Goal: Communication & Community: Answer question/provide support

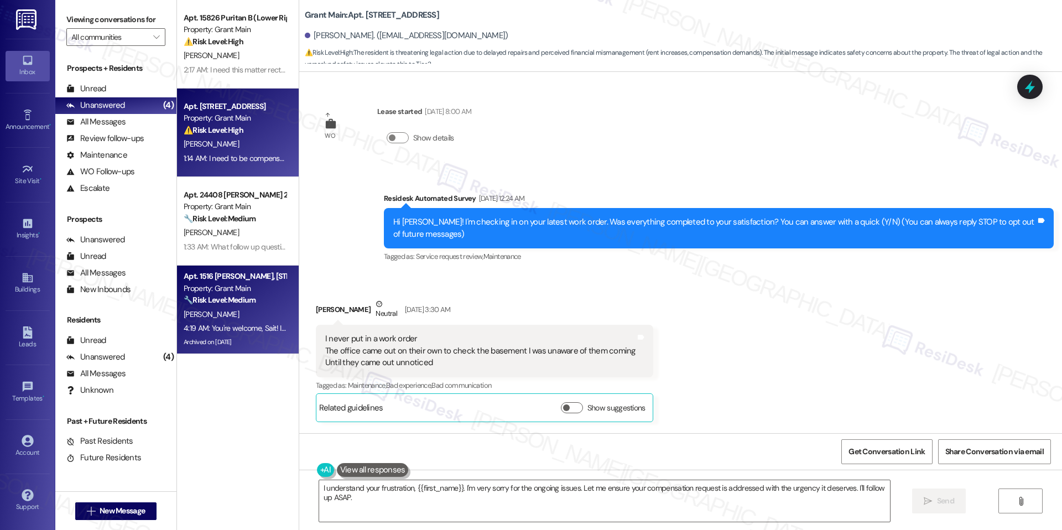
scroll to position [9778, 0]
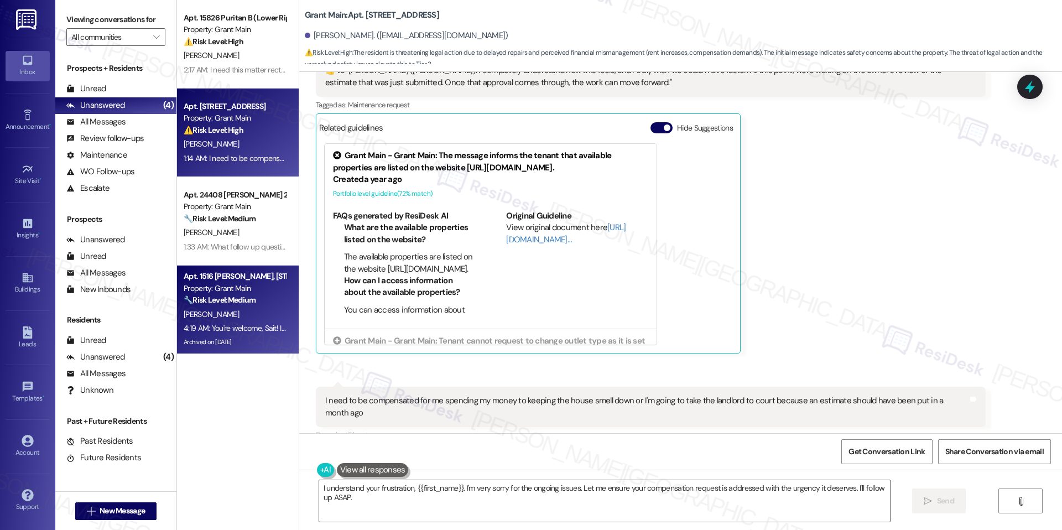
click at [235, 320] on div "[PERSON_NAME]" at bounding box center [234, 314] width 104 height 14
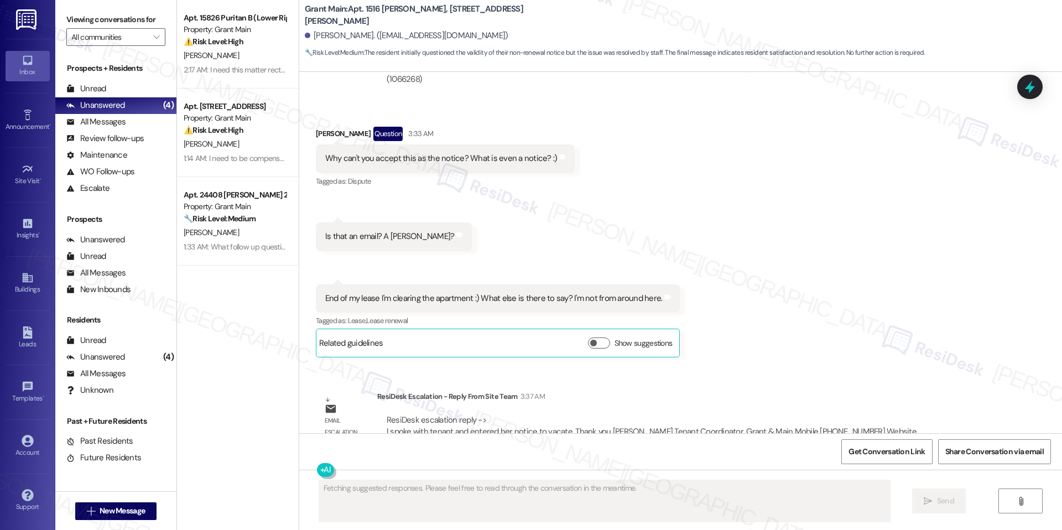
scroll to position [7399, 0]
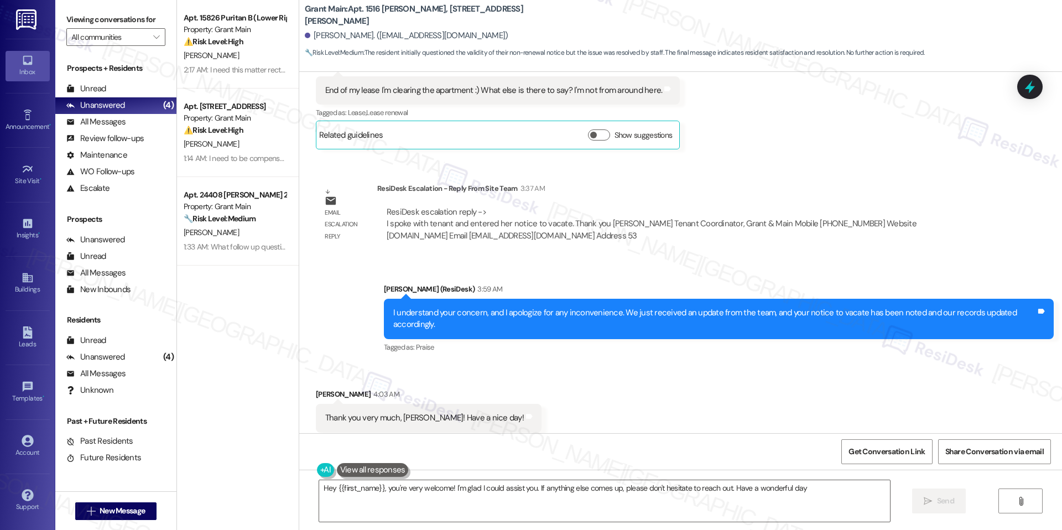
type textarea "Hey {{first_name}}, you're very welcome! I'm glad I could assist you. If anythi…"
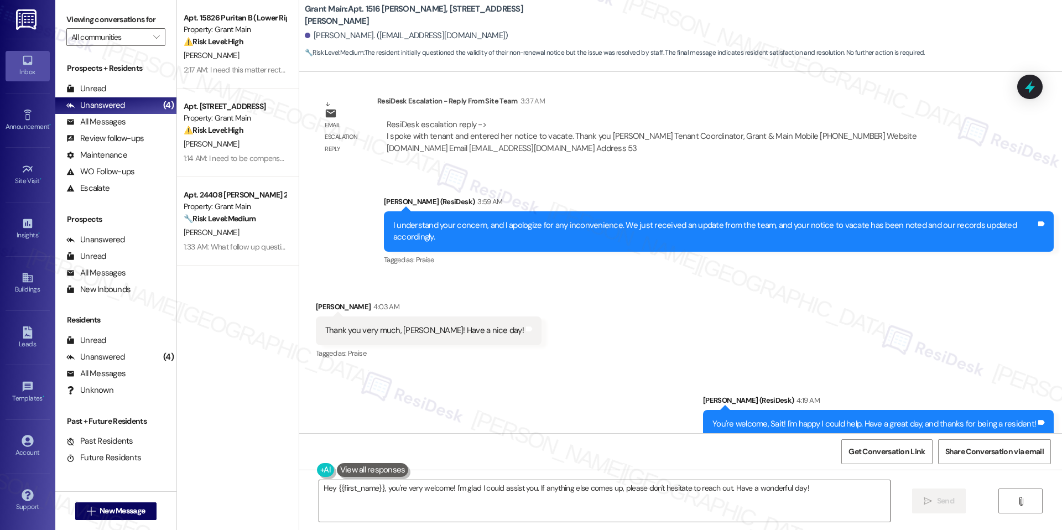
scroll to position [7493, 0]
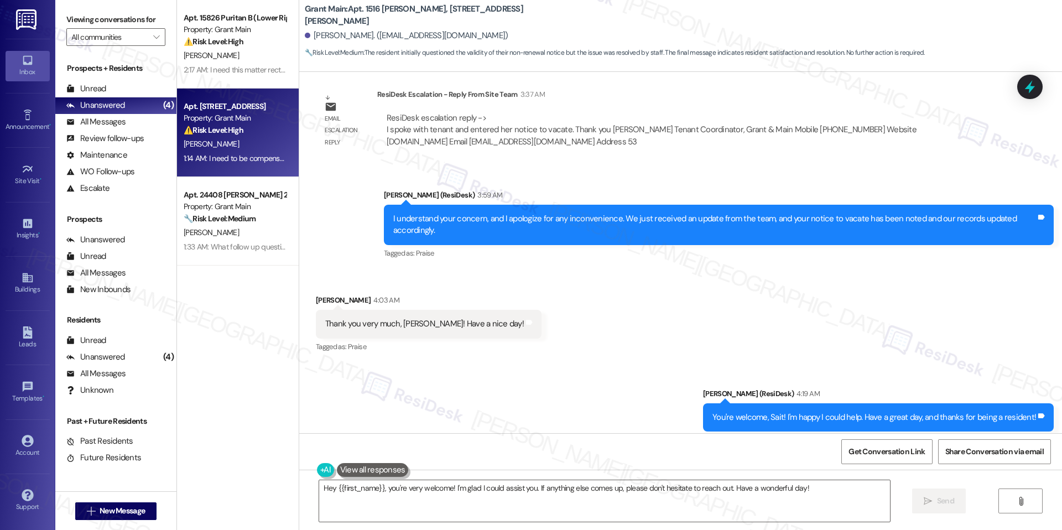
click at [235, 150] on div "[PERSON_NAME]" at bounding box center [234, 144] width 104 height 14
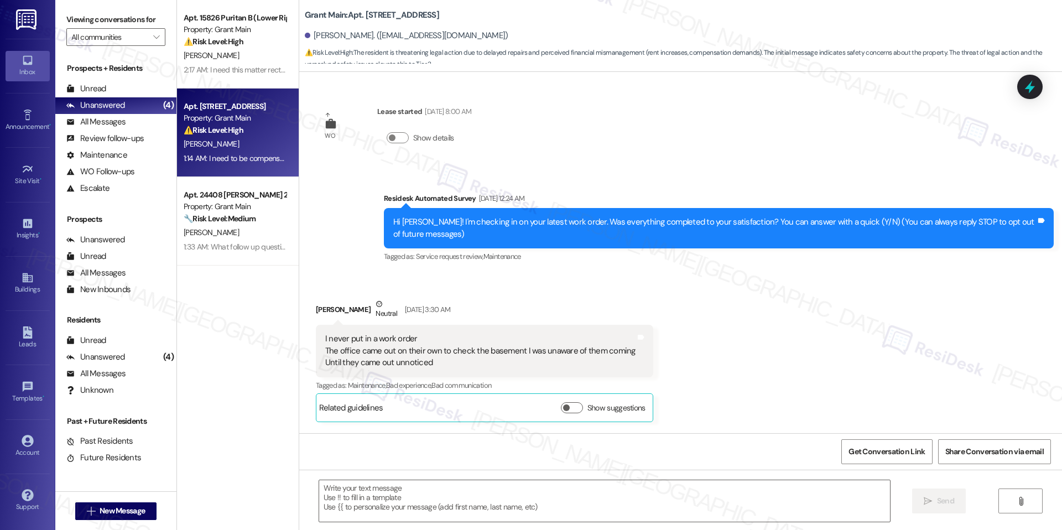
scroll to position [9777, 0]
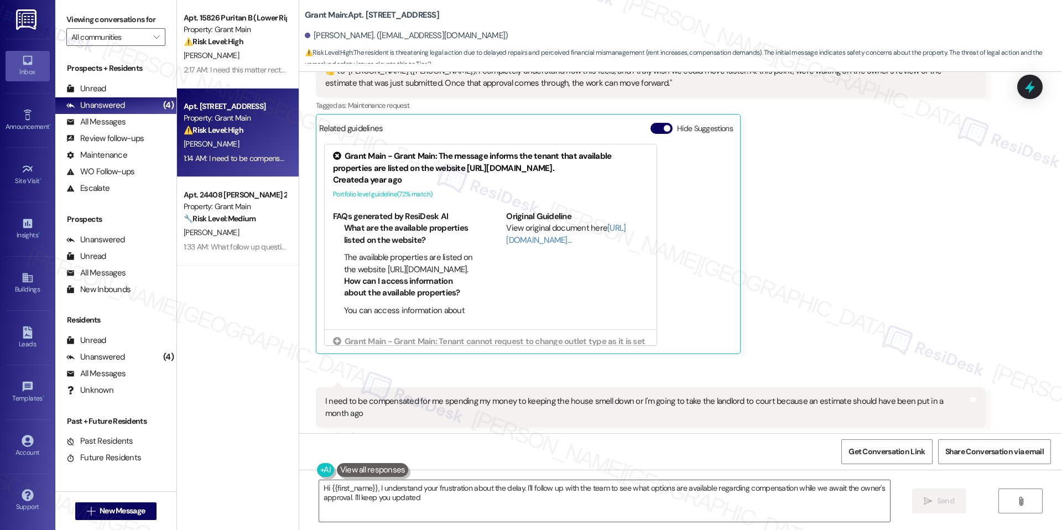
type textarea "Hi {{first_name}}, I understand your frustration about the delay. I'll follow u…"
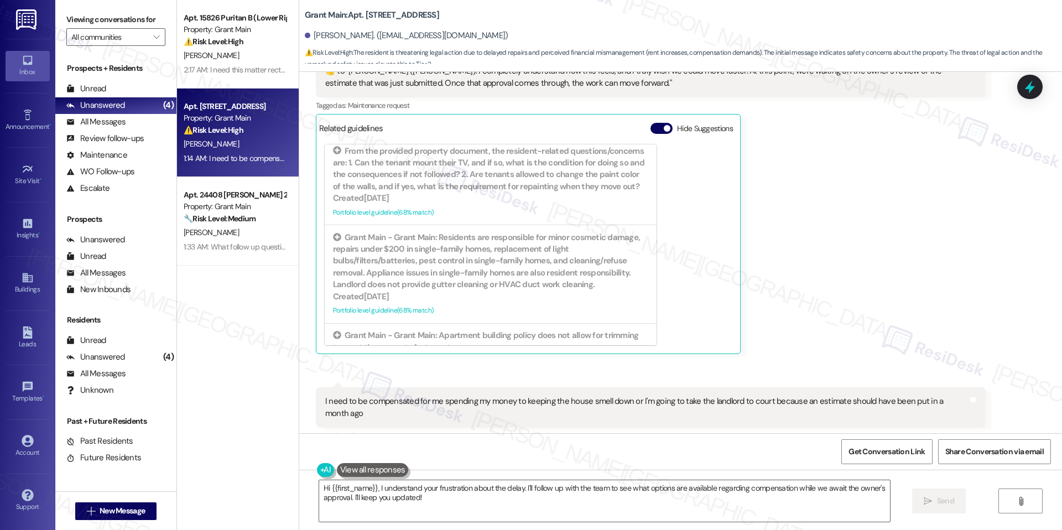
scroll to position [616, 0]
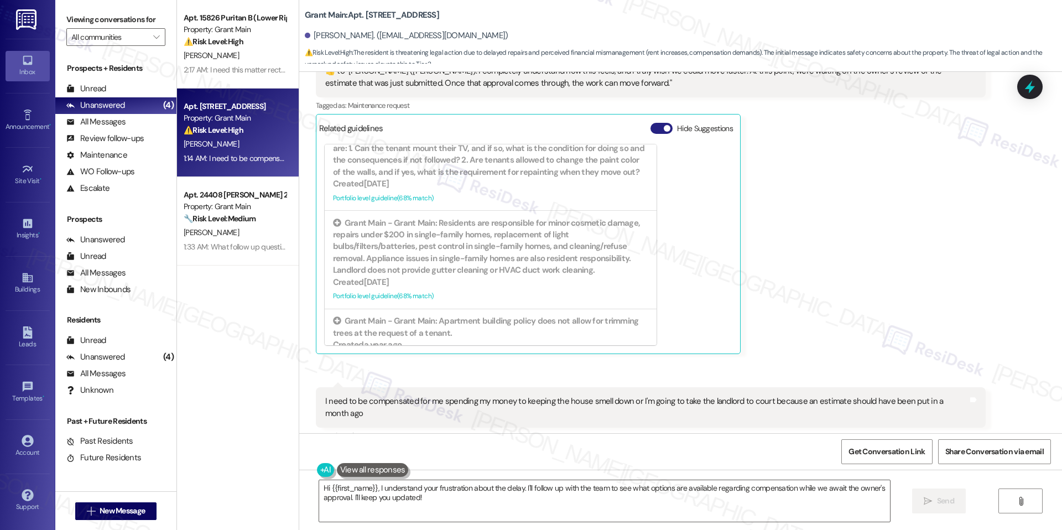
click at [659, 123] on button "Hide Suggestions" at bounding box center [661, 128] width 22 height 11
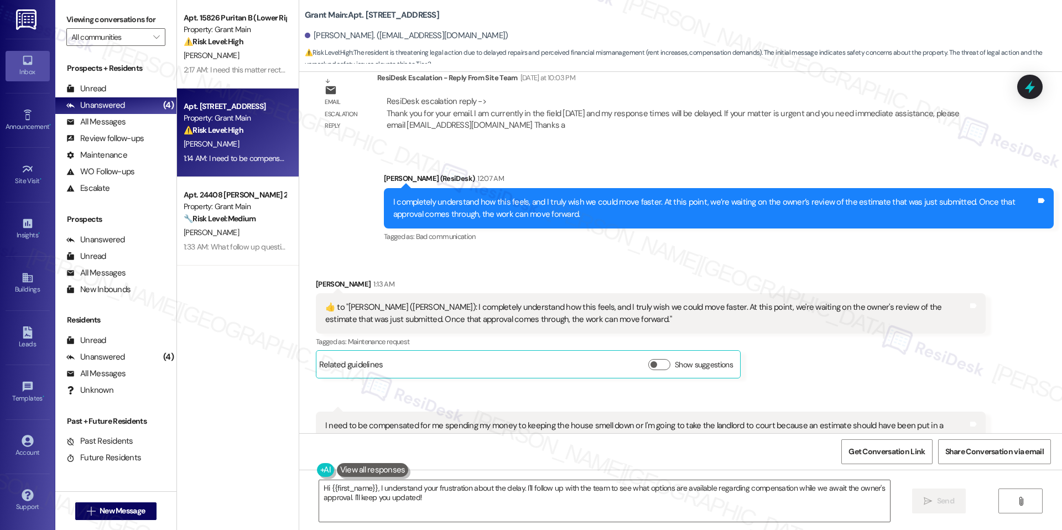
scroll to position [9566, 0]
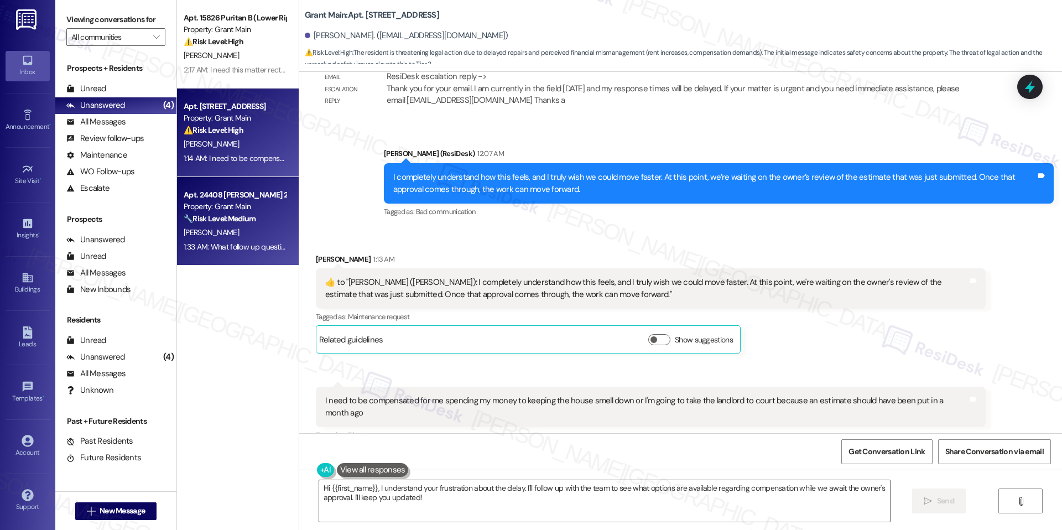
click at [256, 258] on div "Apt. 24408 [PERSON_NAME] 2, 24408 [PERSON_NAME] 2 Property: Grant Main 🔧 Risk L…" at bounding box center [238, 221] width 122 height 88
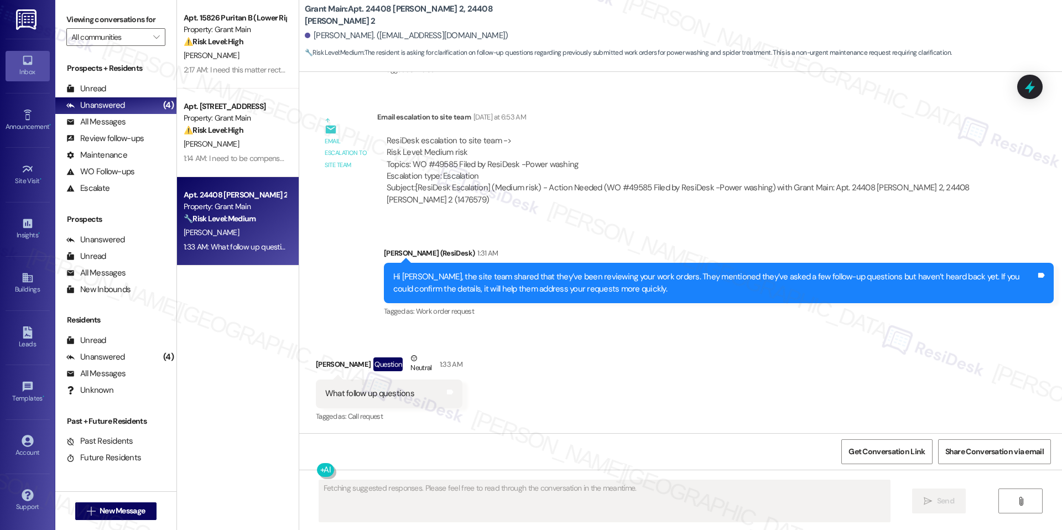
scroll to position [1904, 0]
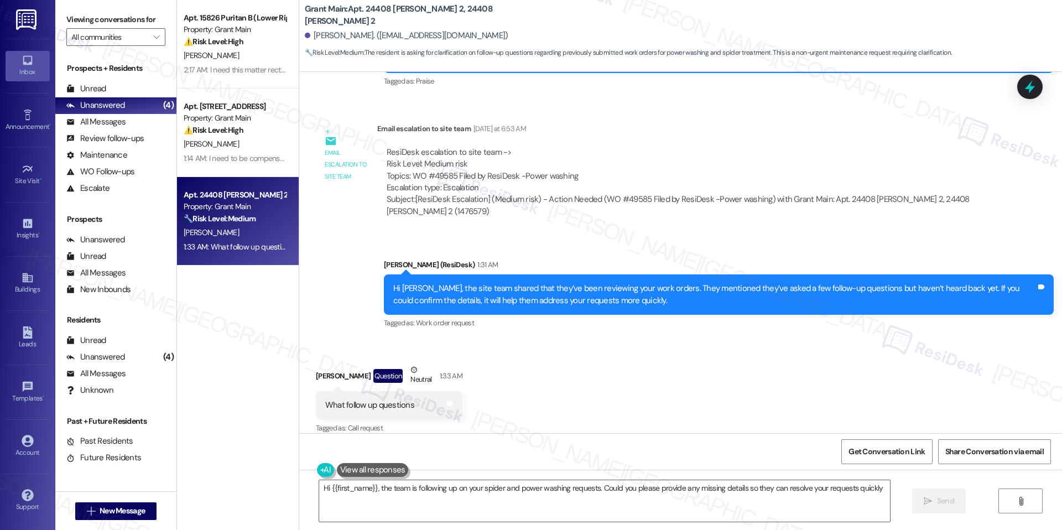
type textarea "Hi {{first_name}}, the team is following up on your spider and power washing re…"
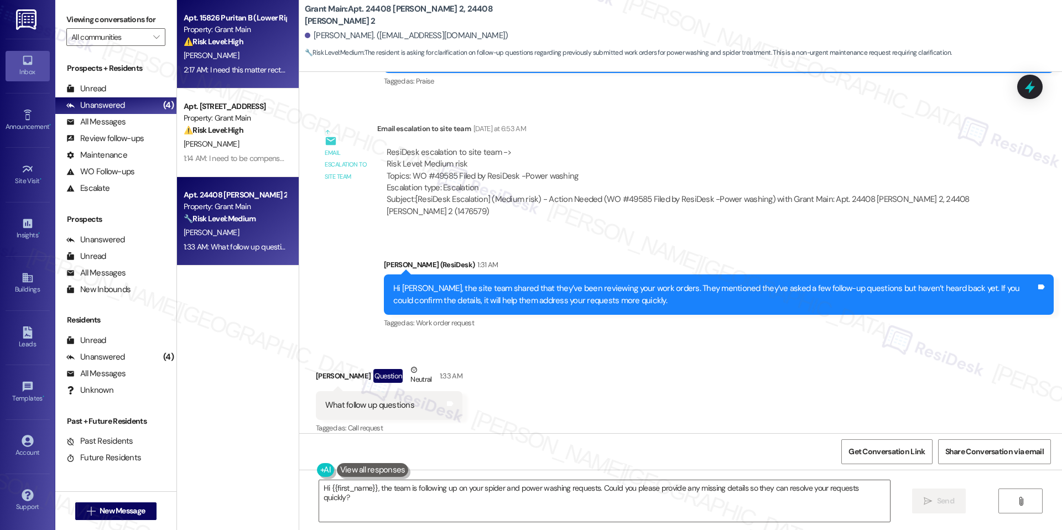
click at [200, 16] on div "Apt. 15826 Puritan B (Lower Right), 15818 [DEMOGRAPHIC_DATA]" at bounding box center [235, 18] width 102 height 12
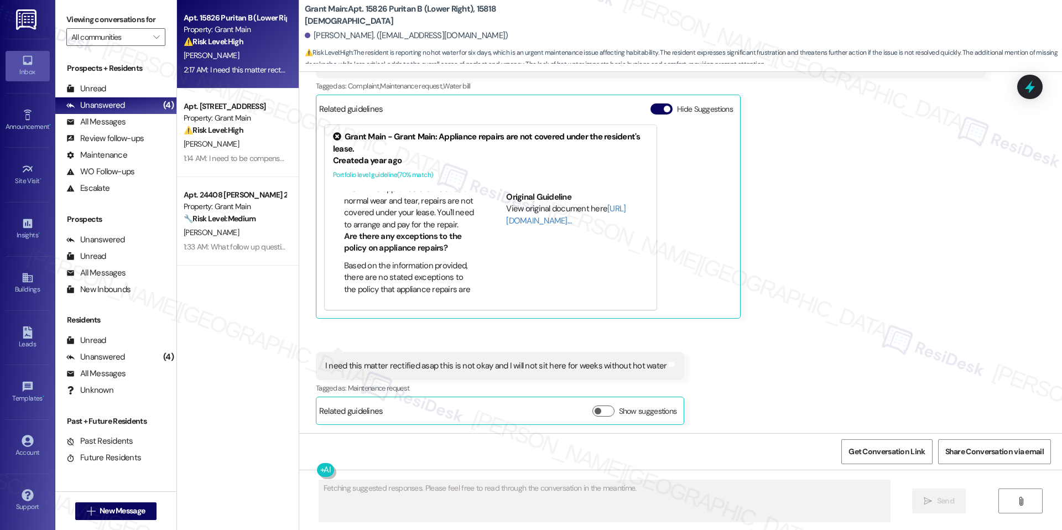
scroll to position [1499, 0]
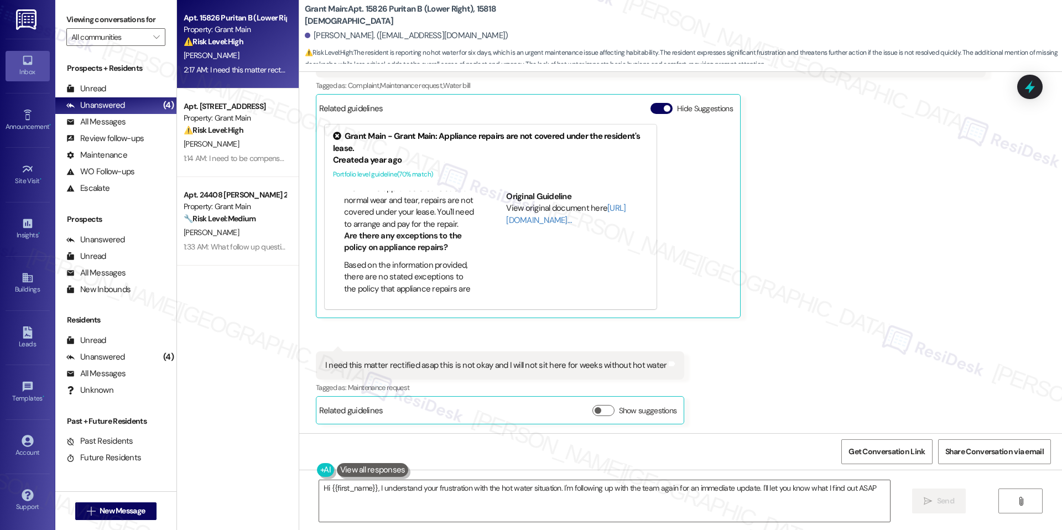
type textarea "Hi {{first_name}}, I understand your frustration with the hot water situation. …"
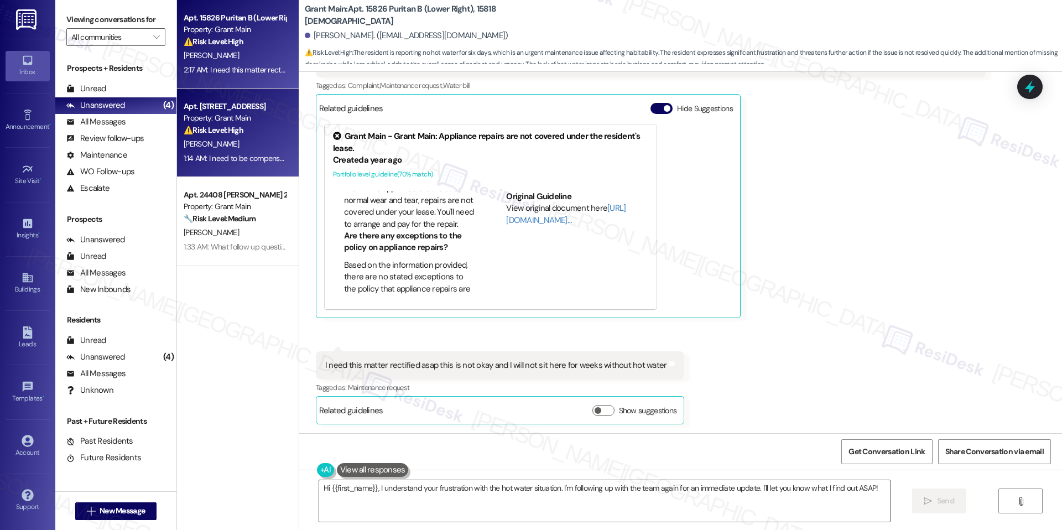
click at [233, 168] on div "Apt. 14366 [GEOGRAPHIC_DATA], 14366 Westwood Property: Grant Main ⚠️ Risk Level…" at bounding box center [238, 132] width 122 height 88
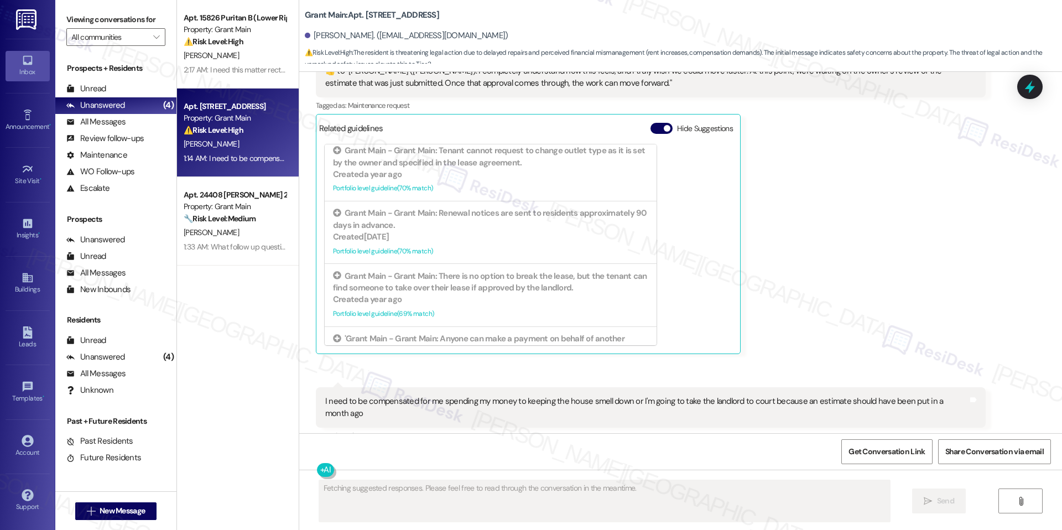
scroll to position [9778, 0]
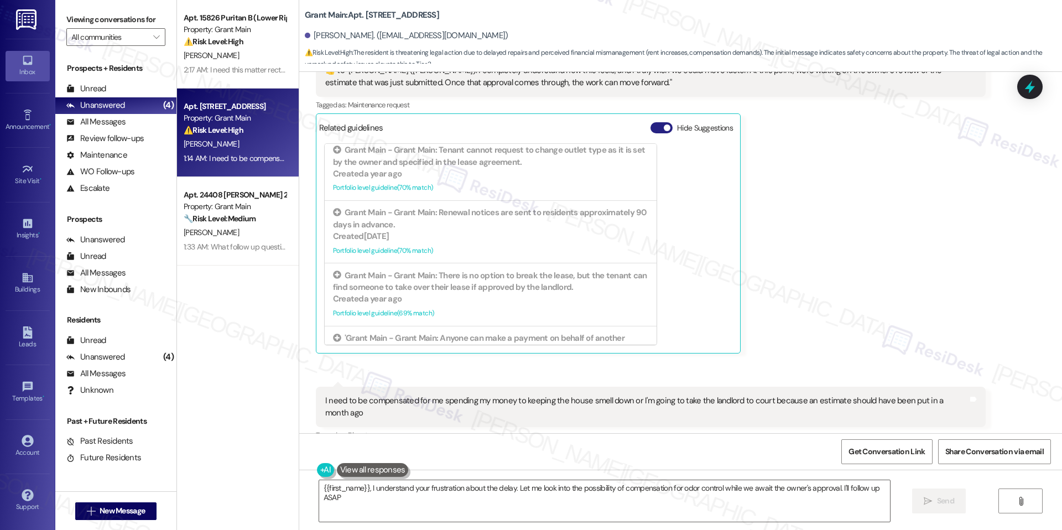
type textarea "{{first_name}}, I understand your frustration about the delay. Let me look into…"
click at [655, 122] on div "Hide Suggestions" at bounding box center [693, 128] width 87 height 12
click at [650, 122] on button "Hide Suggestions" at bounding box center [661, 127] width 22 height 11
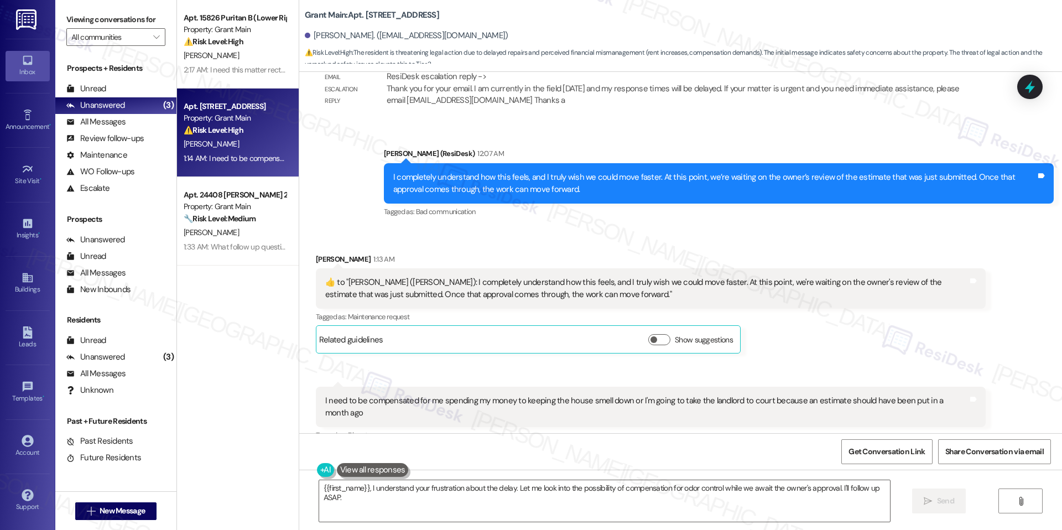
scroll to position [9566, 0]
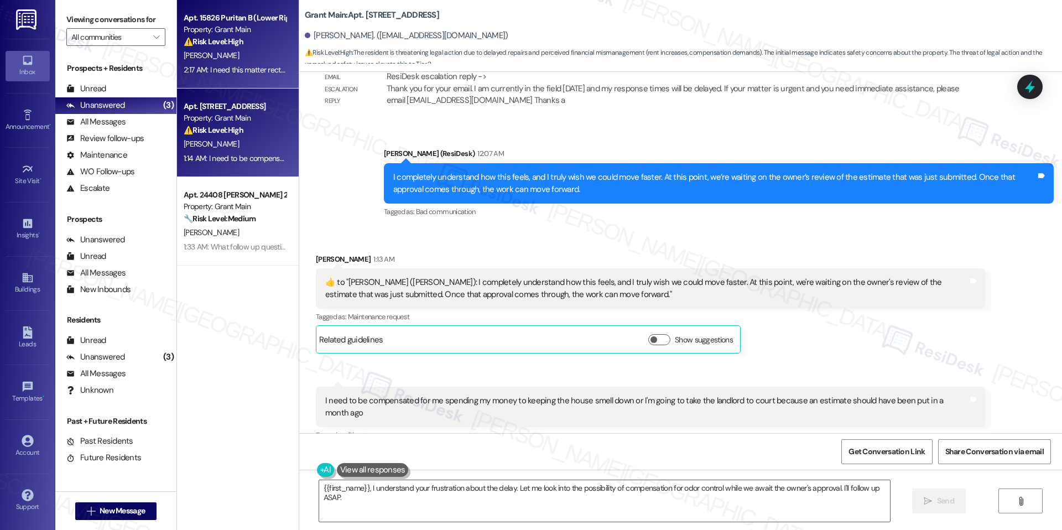
click at [197, 47] on div "⚠️ Risk Level: High The resident is reporting no hot water for six days, which …" at bounding box center [235, 42] width 102 height 12
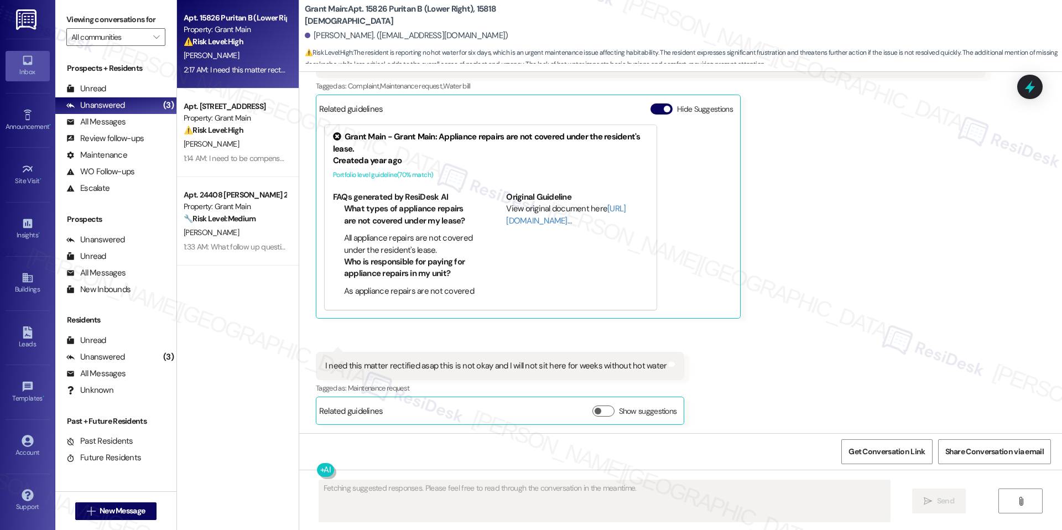
scroll to position [1499, 0]
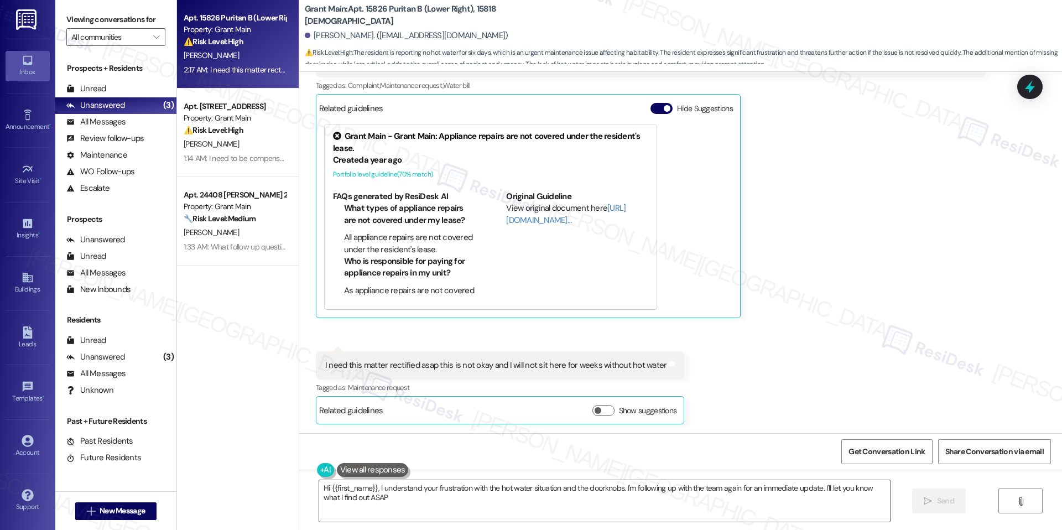
type textarea "Hi {{first_name}}, I understand your frustration with the hot water situation a…"
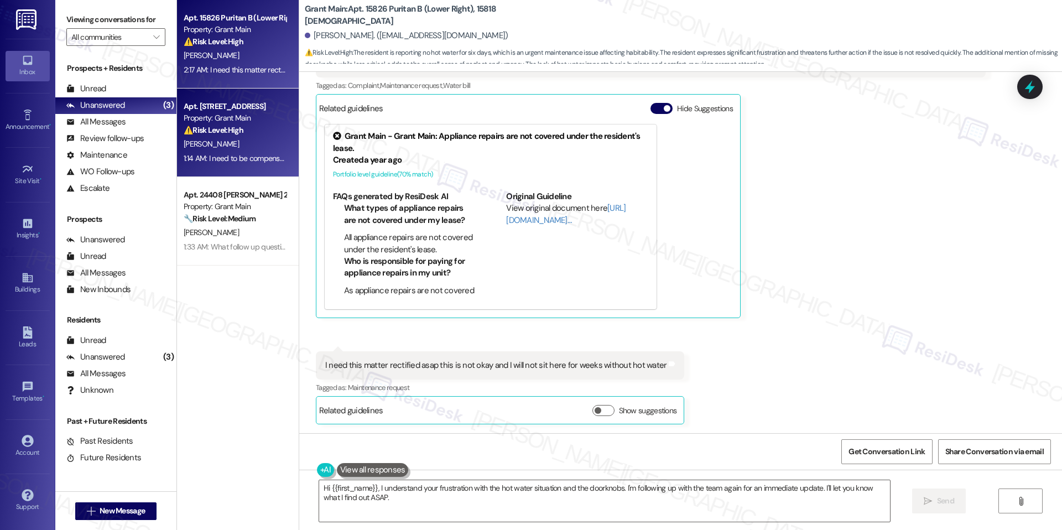
click at [216, 130] on strong "⚠️ Risk Level: High" at bounding box center [214, 130] width 60 height 10
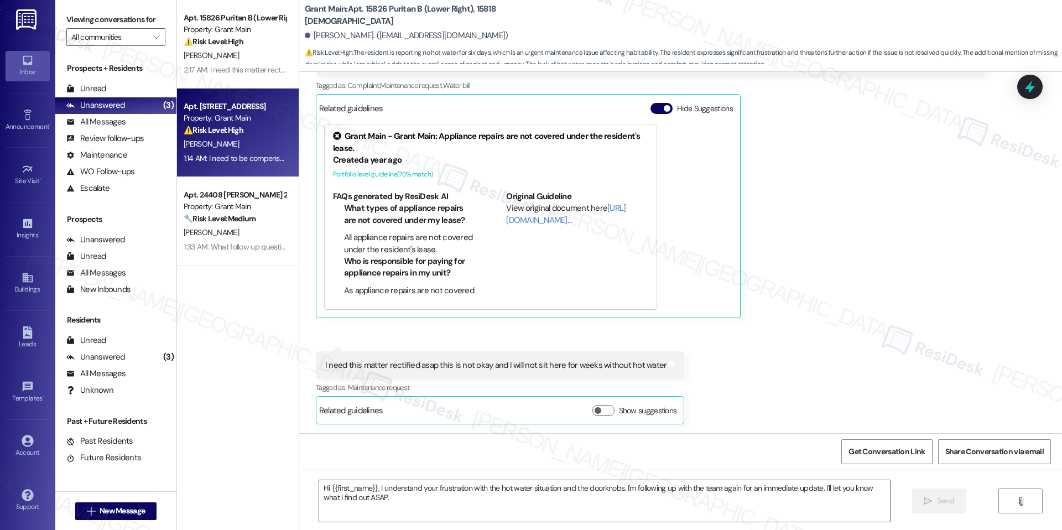
type textarea "Fetching suggested responses. Please feel free to read through the conversation…"
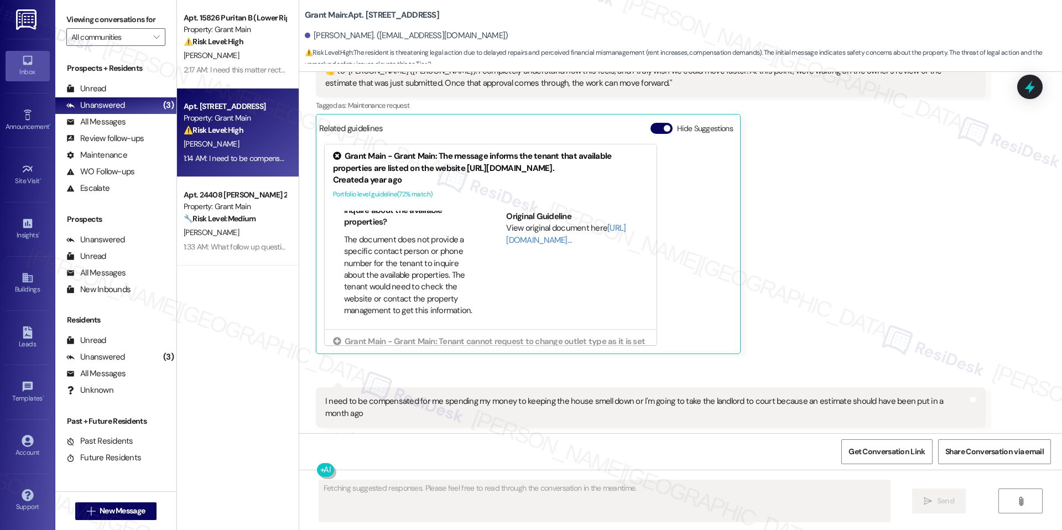
scroll to position [9778, 0]
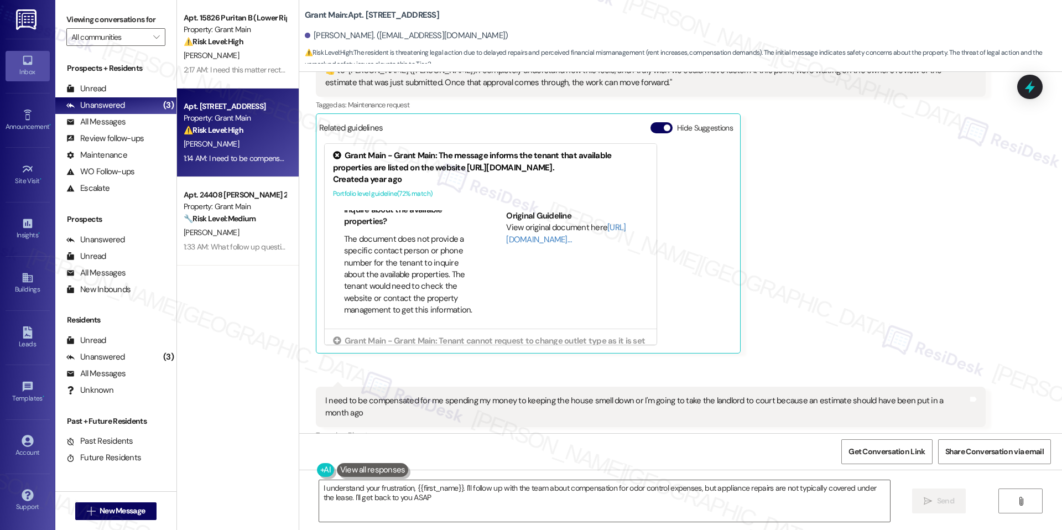
type textarea "I understand your frustration, {{first_name}}. I'll follow up with the team abo…"
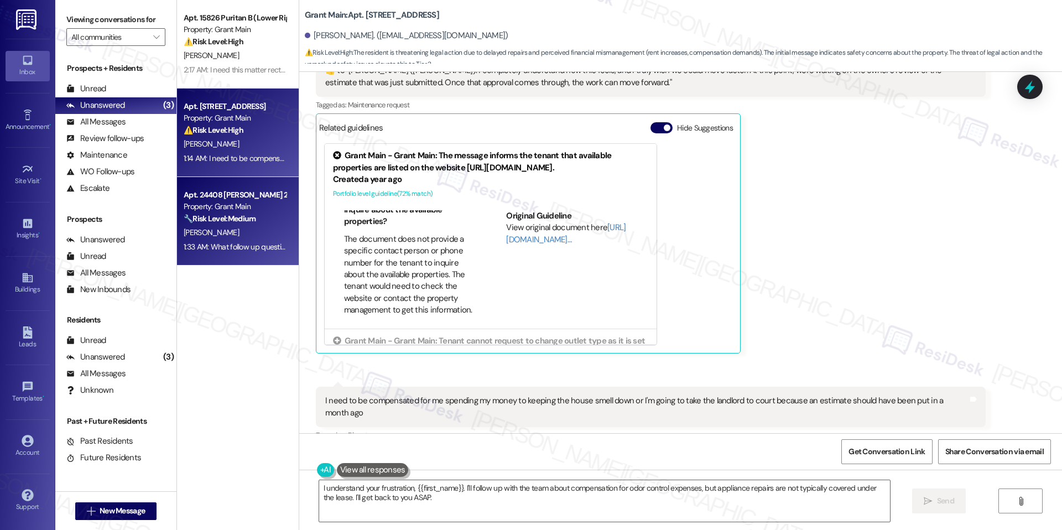
click at [229, 221] on strong "🔧 Risk Level: Medium" at bounding box center [220, 218] width 72 height 10
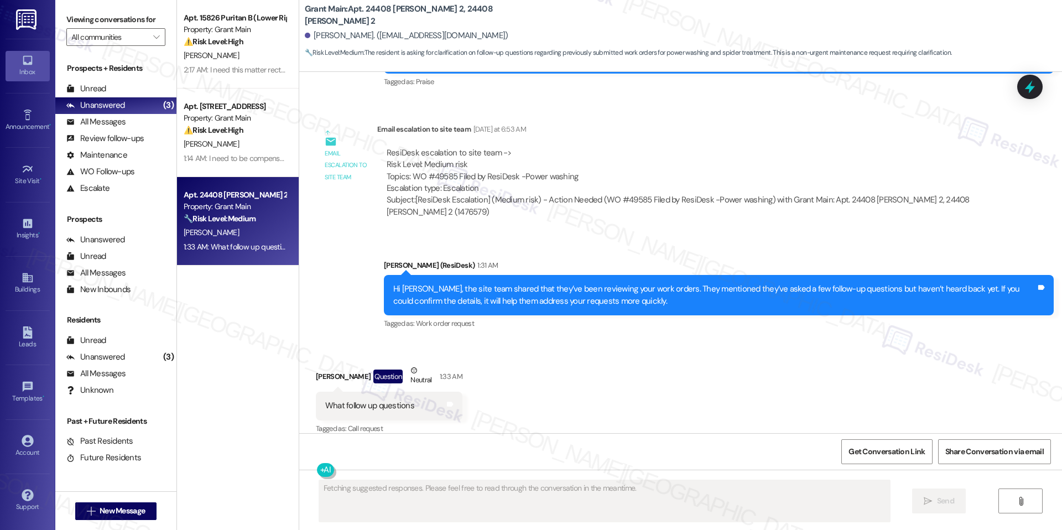
scroll to position [1904, 0]
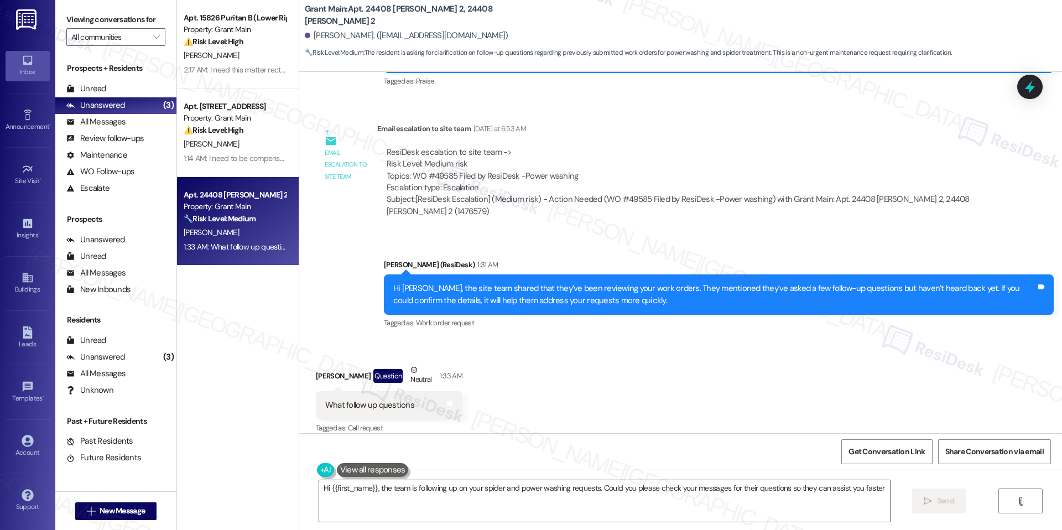
type textarea "Hi {{first_name}}, the team is following up on your spider and power washing re…"
